Goal: Task Accomplishment & Management: Complete application form

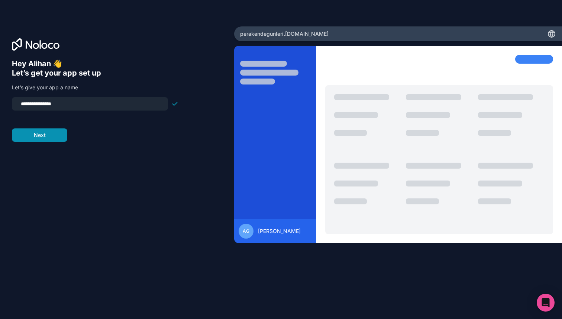
type input "**********"
click at [41, 141] on button "Next" at bounding box center [39, 134] width 55 height 13
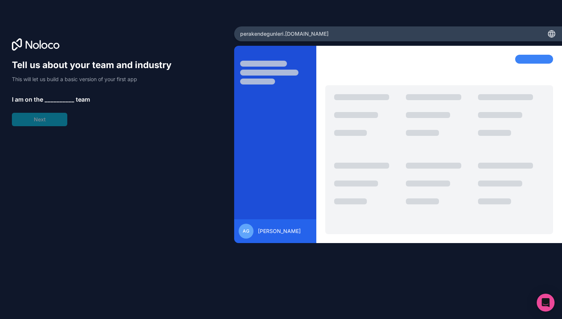
click at [51, 99] on span "__________" at bounding box center [60, 99] width 30 height 9
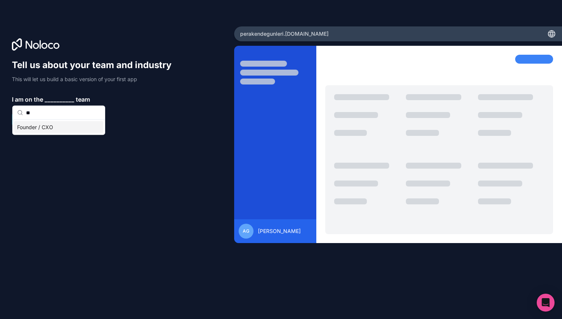
type input "*"
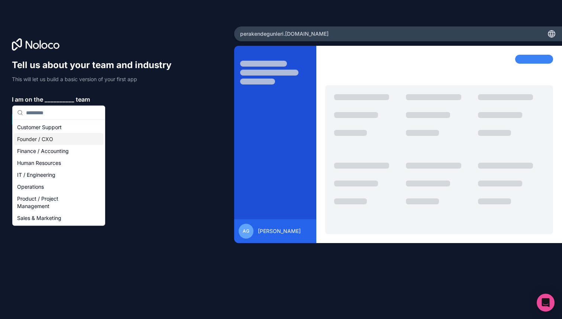
click at [40, 137] on div "Founder / CXO" at bounding box center [58, 139] width 89 height 12
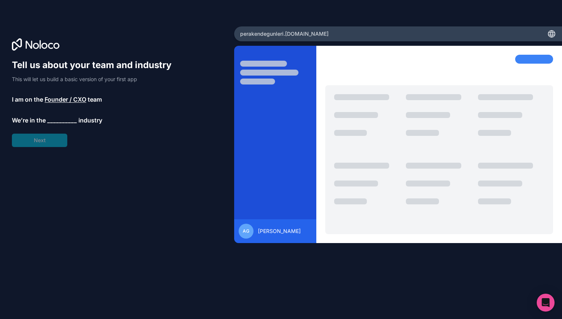
click at [40, 142] on div "Tell us about your team and industry This will let us build a basic version of …" at bounding box center [95, 103] width 167 height 88
click at [54, 123] on span "__________" at bounding box center [62, 120] width 30 height 9
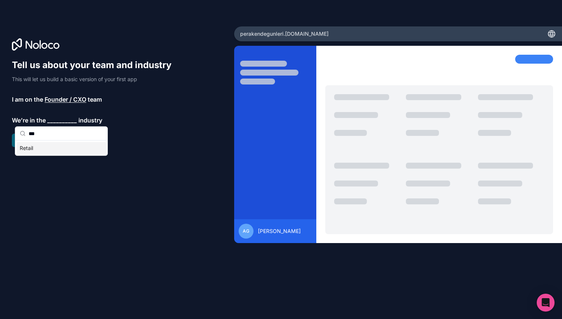
type input "***"
click at [44, 144] on div "Retail" at bounding box center [61, 148] width 89 height 12
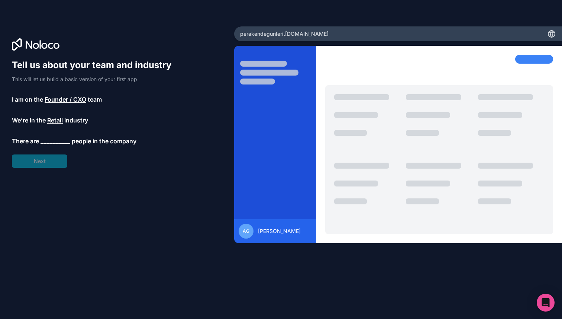
click at [51, 142] on span "__________" at bounding box center [56, 140] width 30 height 9
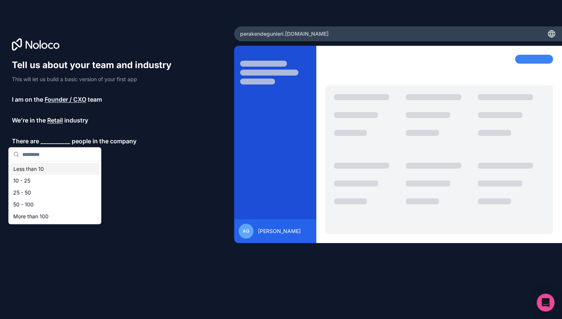
click at [37, 165] on div "Less than 10" at bounding box center [54, 169] width 89 height 12
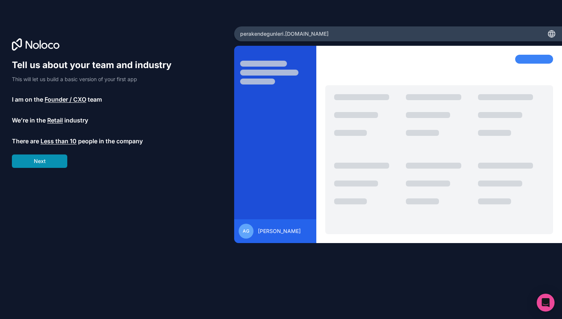
click at [37, 163] on button "Next" at bounding box center [39, 160] width 55 height 13
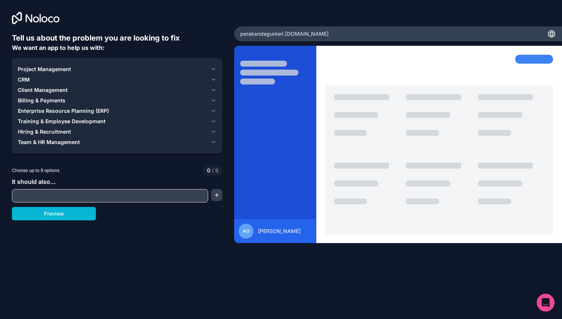
click at [74, 67] on div "Project Management" at bounding box center [113, 68] width 190 height 7
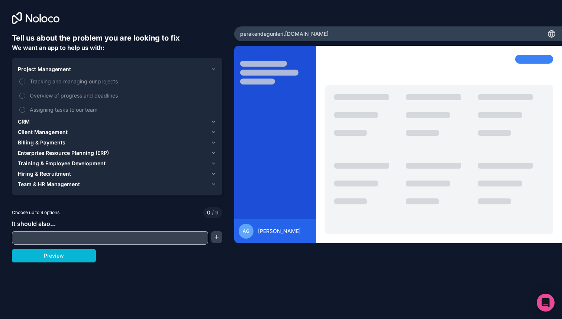
click at [74, 67] on div "Project Management" at bounding box center [113, 68] width 190 height 7
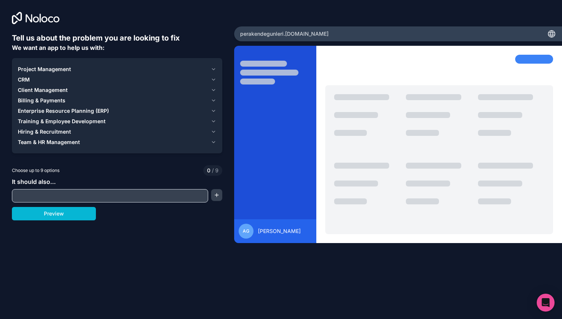
click at [45, 78] on div "CRM" at bounding box center [113, 79] width 190 height 7
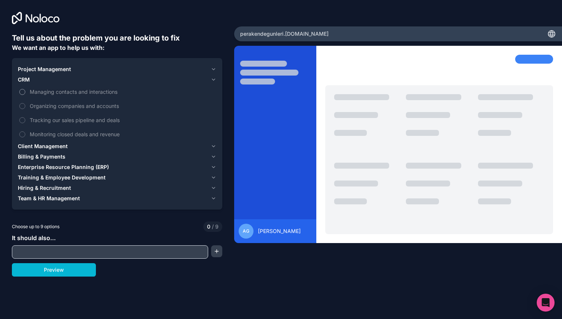
click at [31, 91] on span "Managing contacts and interactions" at bounding box center [122, 92] width 185 height 8
click at [25, 91] on button "Managing contacts and interactions" at bounding box center [22, 92] width 6 height 6
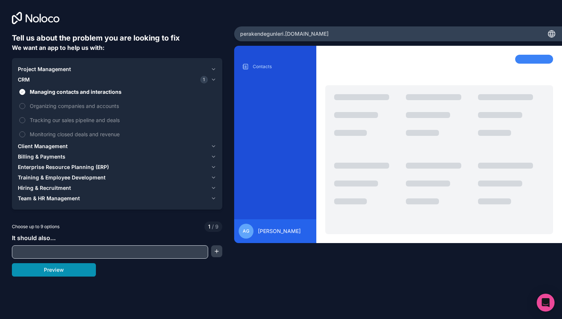
click at [49, 271] on button "Preview" at bounding box center [54, 269] width 84 height 13
click at [46, 129] on label "Monitoring closed deals and revenue" at bounding box center [117, 134] width 199 height 14
click at [25, 131] on button "Monitoring closed deals and revenue" at bounding box center [22, 134] width 6 height 6
click at [44, 267] on button "Preview" at bounding box center [54, 269] width 84 height 13
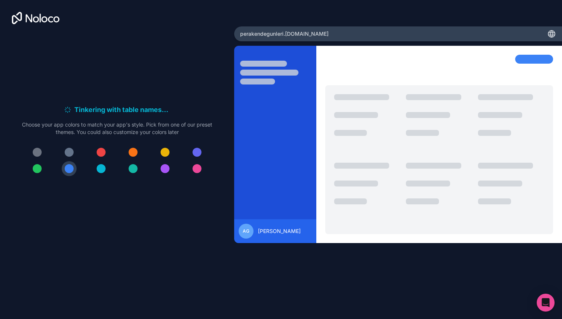
click at [102, 150] on div at bounding box center [101, 152] width 9 height 9
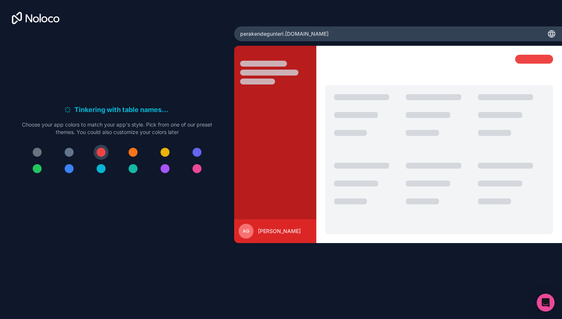
click at [126, 151] on button at bounding box center [133, 152] width 15 height 15
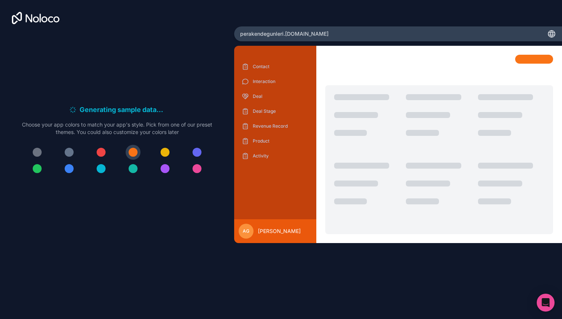
click at [349, 32] on div "perakendegunleri .[DOMAIN_NAME]" at bounding box center [398, 33] width 328 height 15
copy div "perakendegunleri .[DOMAIN_NAME]"
click at [216, 60] on div "Generating record views . . . Meanwhile, let's personalize it! Choose your app …" at bounding box center [117, 143] width 210 height 221
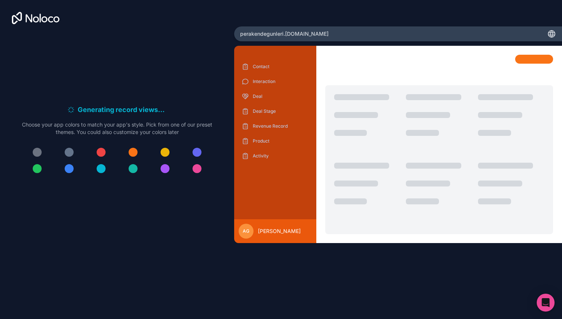
click at [132, 149] on div at bounding box center [133, 152] width 9 height 9
click at [146, 128] on p "Choose your app colors to match your app's style. Pick from one of our preset t…" at bounding box center [117, 128] width 190 height 15
